Goal: Task Accomplishment & Management: Manage account settings

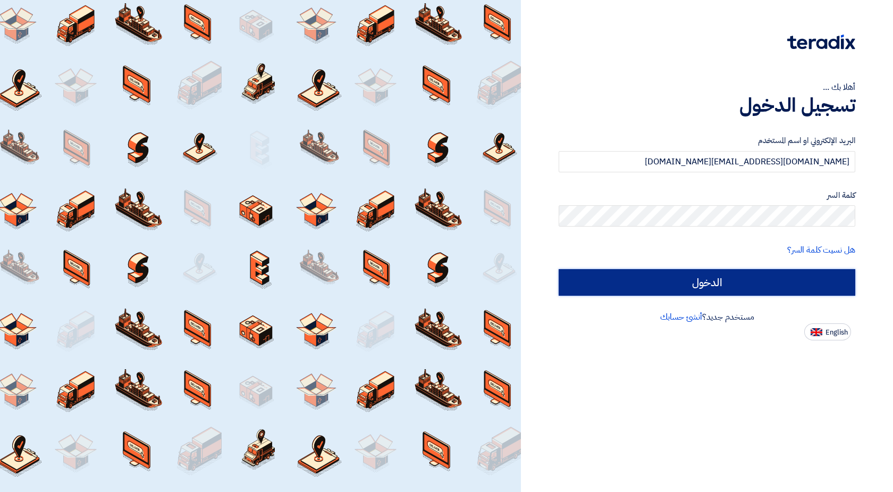
click at [748, 281] on input "الدخول" at bounding box center [707, 282] width 297 height 27
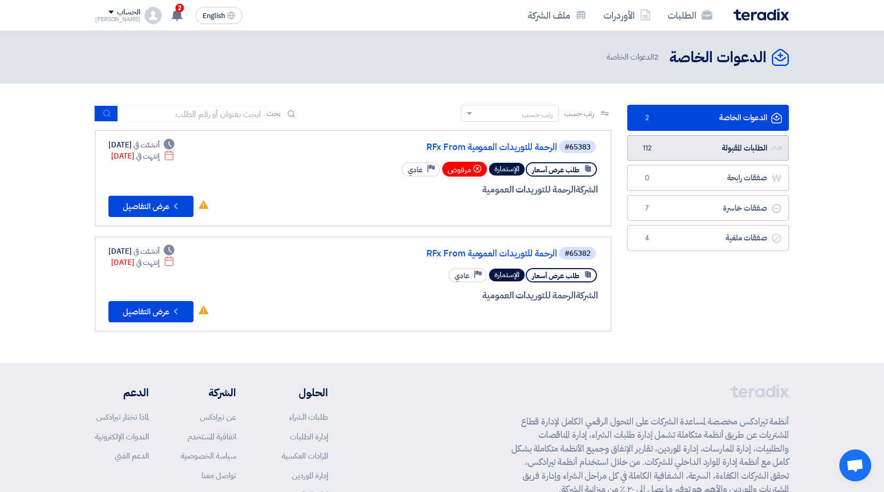
click at [665, 155] on link "الطلبات المقبولة الطلبات المقبولة 112" at bounding box center [708, 148] width 162 height 26
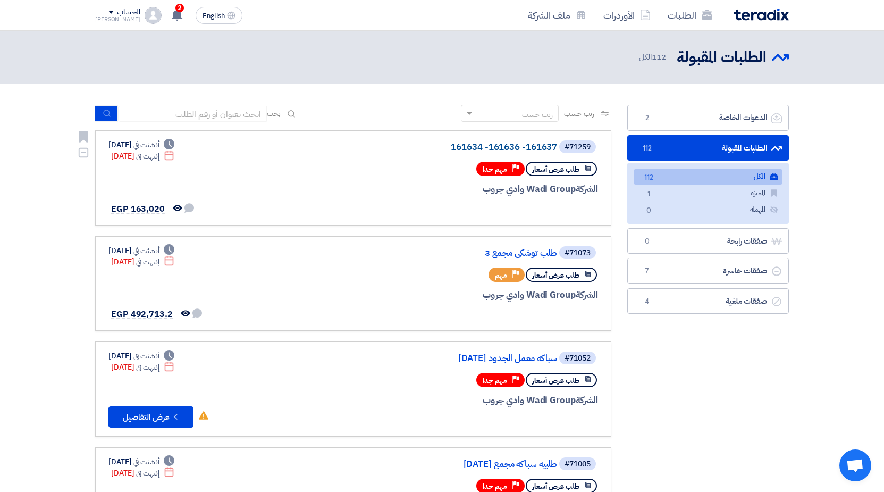
click at [503, 147] on link "161634 -161636 -161637" at bounding box center [451, 147] width 213 height 10
